Goal: Task Accomplishment & Management: Use online tool/utility

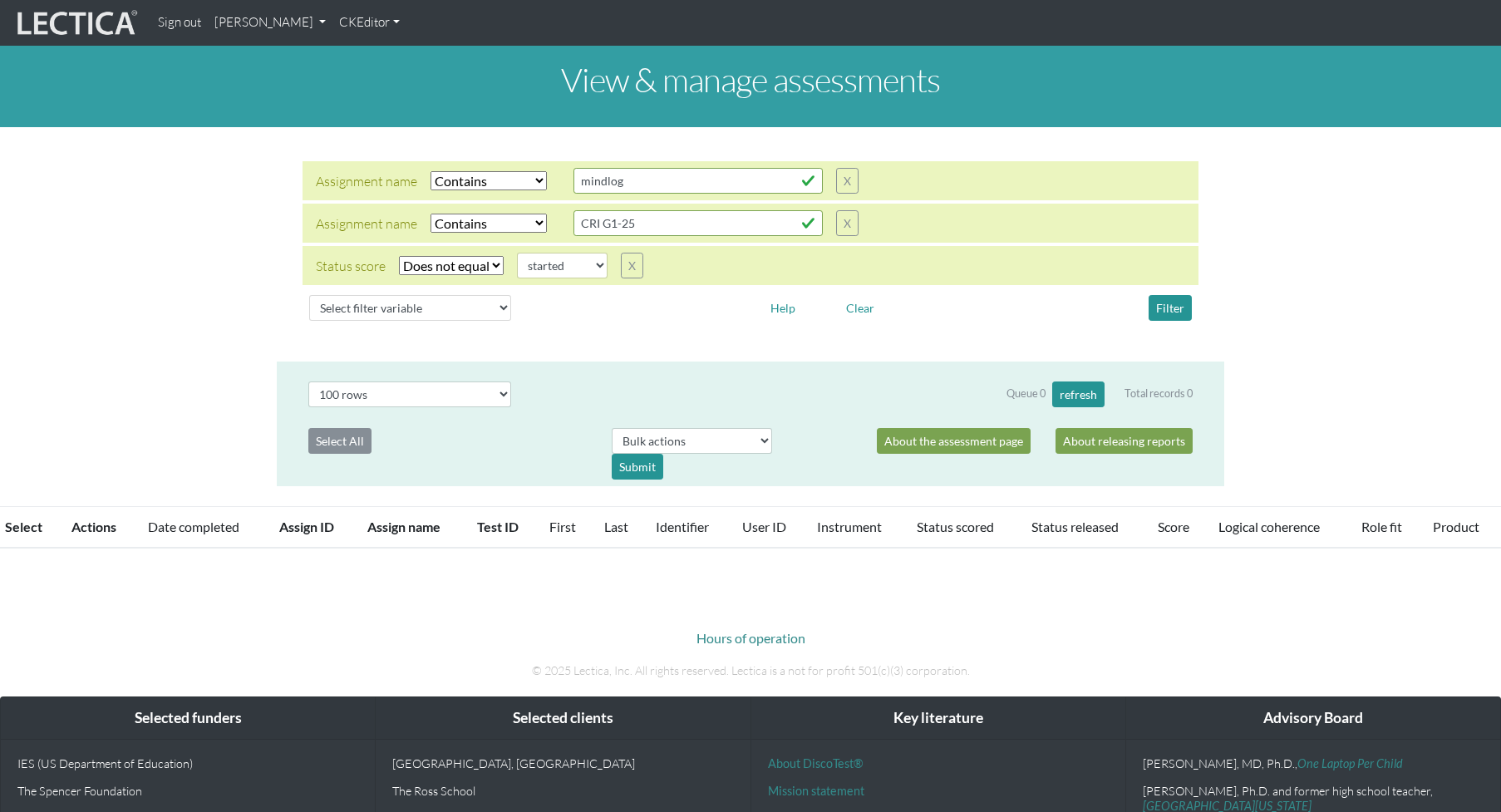
select select "icontains"
select select "not_iexact"
select select "started"
select select "100"
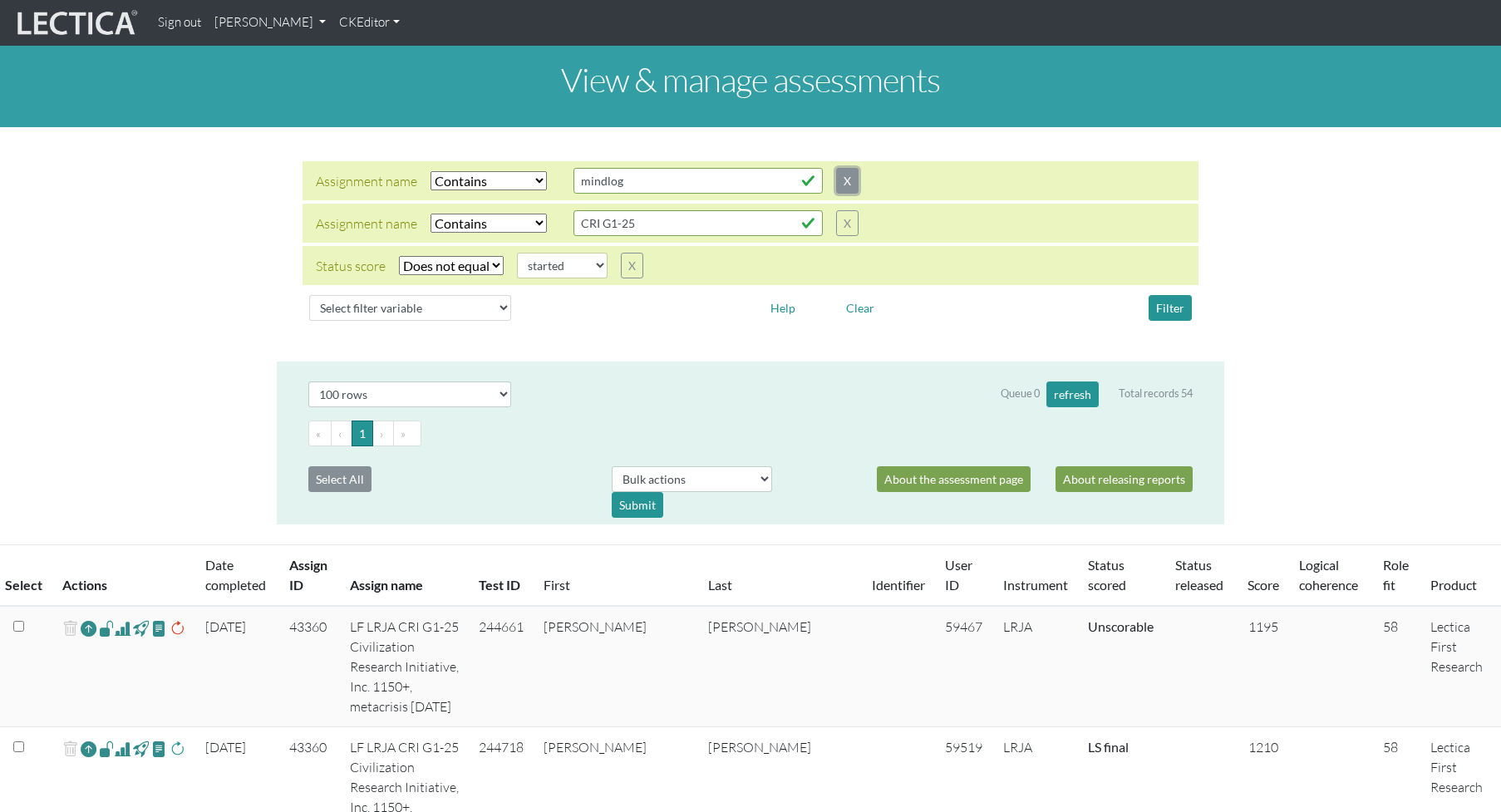
click at [836, 170] on button "X" at bounding box center [847, 180] width 22 height 25
type input "CRI G1-25"
select select "not_iexact"
select select "started"
